Goal: Transaction & Acquisition: Purchase product/service

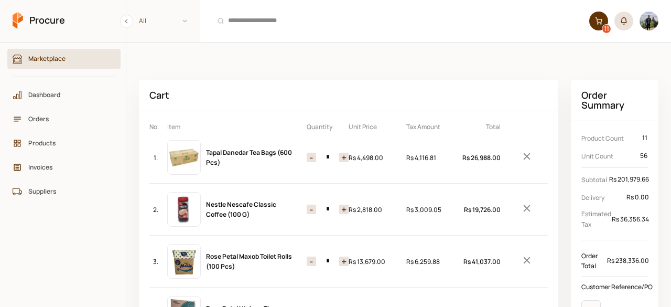
click at [343, 204] on button "+" at bounding box center [343, 208] width 9 height 9
type input "**"
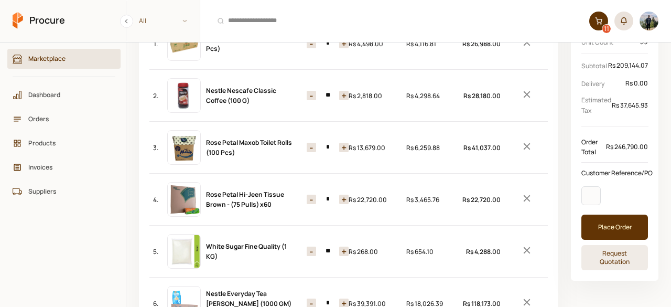
scroll to position [116, 0]
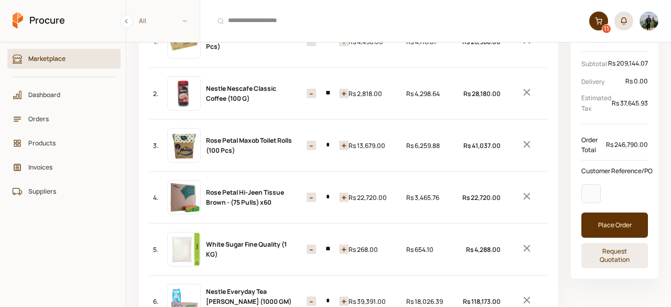
click at [344, 197] on button "+" at bounding box center [343, 196] width 9 height 9
type input "*"
click at [343, 247] on button "+" at bounding box center [343, 248] width 9 height 9
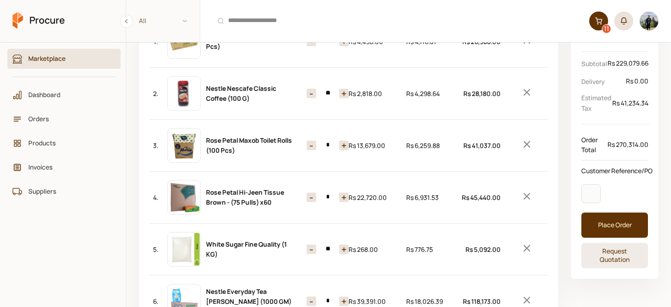
click at [343, 247] on button "+" at bounding box center [343, 248] width 9 height 9
type input "**"
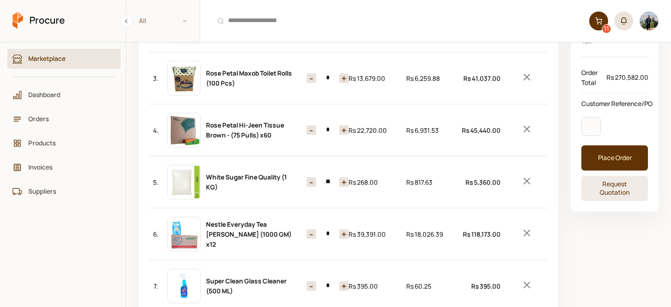
scroll to position [185, 0]
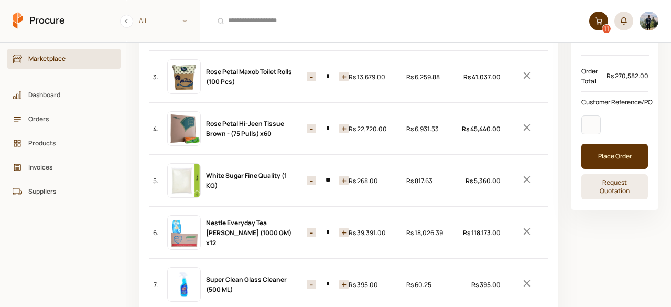
click at [344, 232] on button "+" at bounding box center [343, 232] width 9 height 9
type input "*"
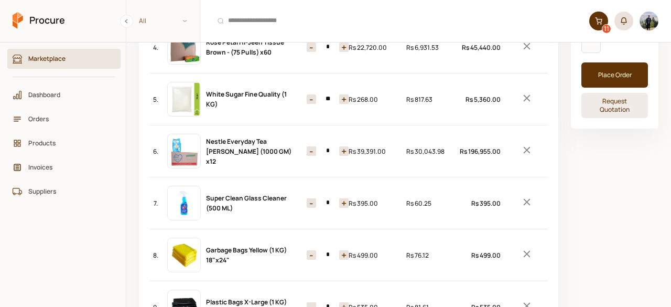
scroll to position [267, 0]
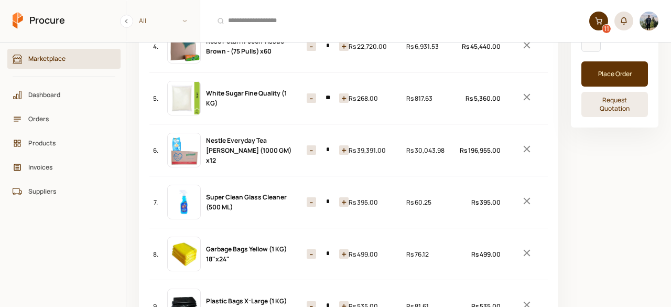
click at [313, 199] on button "-" at bounding box center [311, 201] width 9 height 9
click at [311, 198] on button "-" at bounding box center [311, 201] width 9 height 9
click at [523, 196] on icon "Remove Item" at bounding box center [527, 201] width 12 height 12
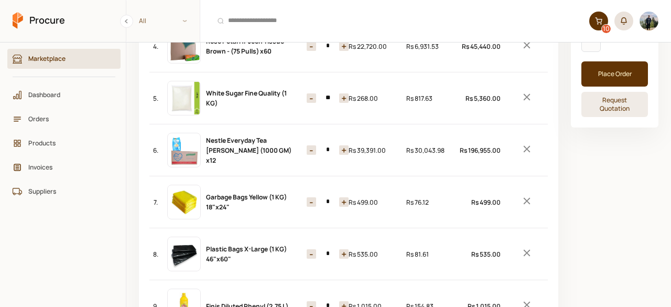
click at [343, 199] on button "+" at bounding box center [343, 201] width 9 height 9
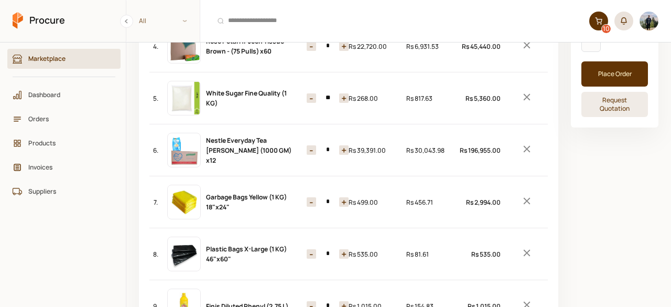
click at [343, 199] on button "+" at bounding box center [343, 201] width 9 height 9
type input "*"
click at [341, 249] on button "+" at bounding box center [343, 253] width 9 height 9
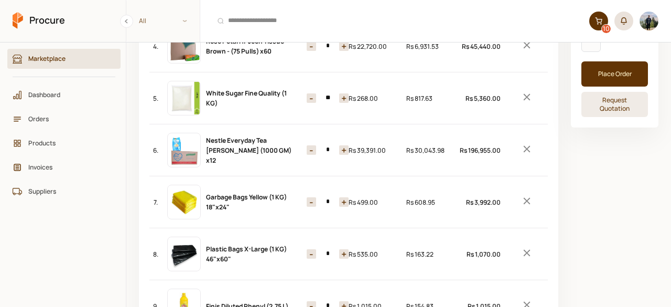
type input "*"
click at [310, 199] on button "-" at bounding box center [311, 201] width 9 height 9
type input "*"
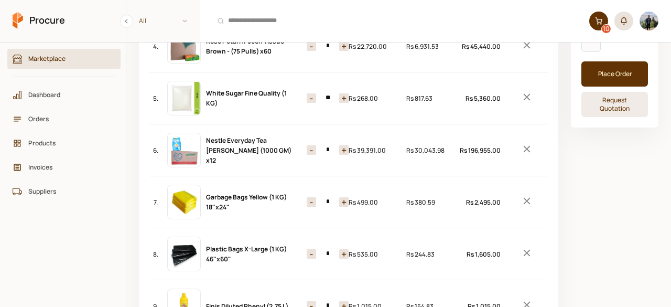
click at [312, 249] on button "-" at bounding box center [311, 253] width 9 height 9
type input "*"
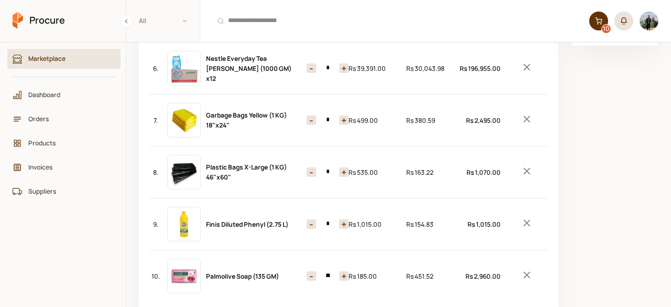
scroll to position [349, 0]
click at [343, 219] on button "+" at bounding box center [343, 223] width 9 height 9
type input "*"
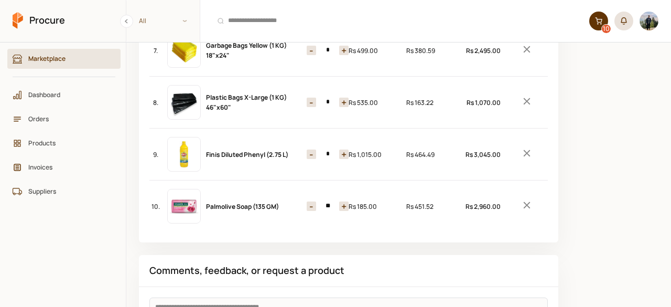
scroll to position [421, 0]
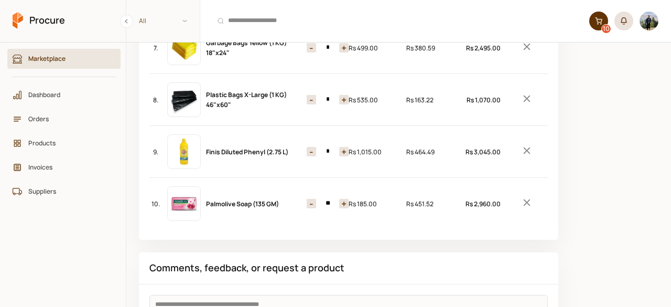
click at [341, 199] on button "+" at bounding box center [343, 203] width 9 height 9
click at [312, 203] on button "-" at bounding box center [311, 203] width 9 height 9
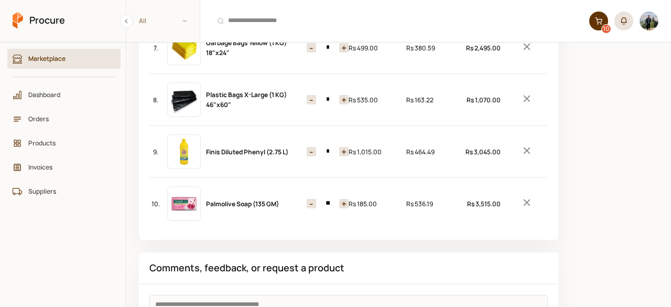
click at [312, 203] on button "-" at bounding box center [311, 203] width 9 height 9
type input "**"
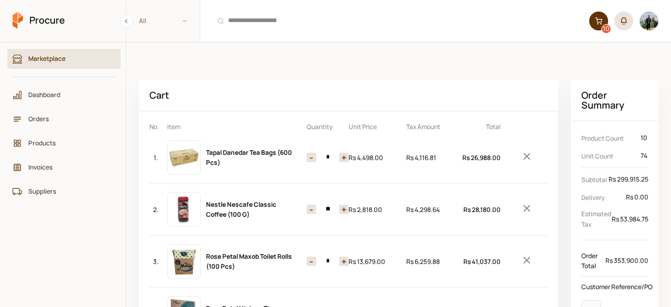
scroll to position [0, 9]
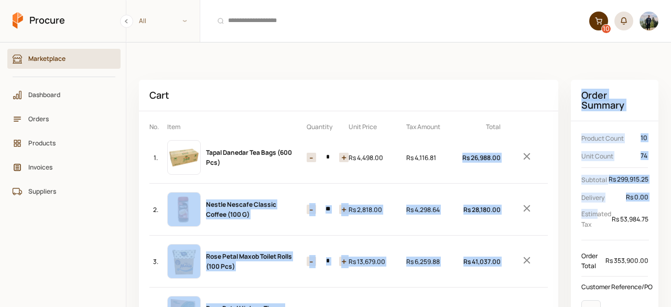
drag, startPoint x: 588, startPoint y: 206, endPoint x: 438, endPoint y: 177, distance: 152.8
click at [438, 177] on div "1. Tapal Danedar Tea Bags (600 Pcs) Quantity - * + Price Rs 4,498.00 Tax Rs 4,1…" at bounding box center [348, 157] width 398 height 51
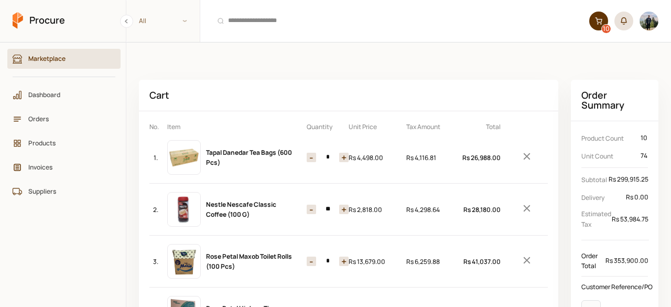
click at [339, 156] on button "+" at bounding box center [343, 157] width 9 height 9
click at [307, 158] on button "-" at bounding box center [311, 157] width 9 height 9
type input "*"
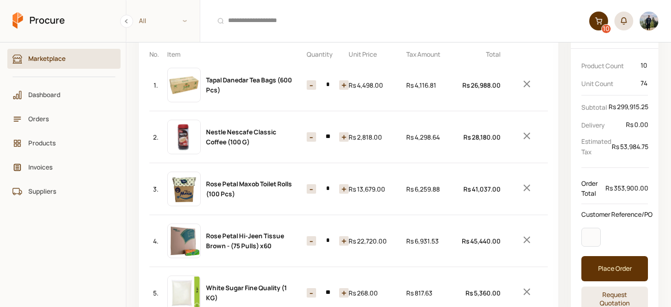
scroll to position [78, 0]
